Goal: Task Accomplishment & Management: Use online tool/utility

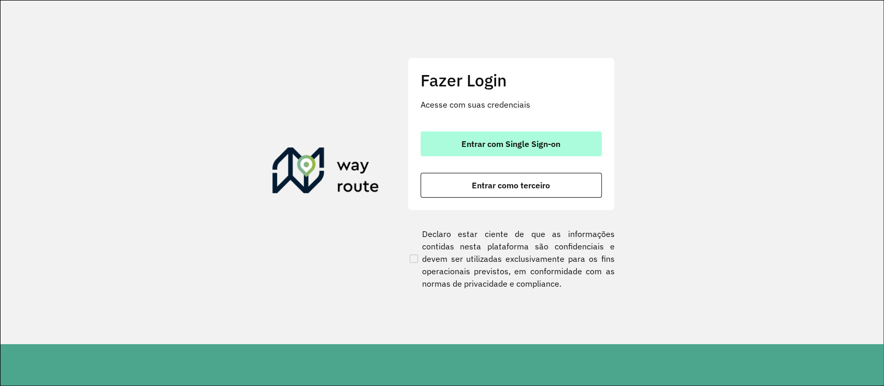
click at [540, 142] on span "Entrar com Single Sign-on" at bounding box center [510, 144] width 99 height 8
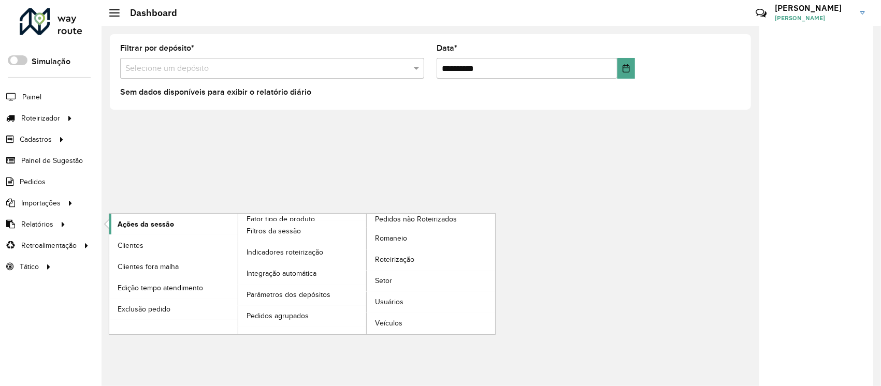
click at [131, 226] on span "Ações da sessão" at bounding box center [146, 224] width 56 height 11
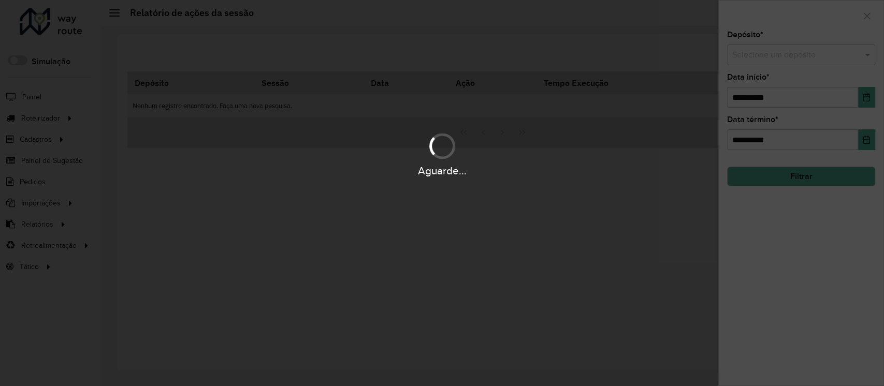
click at [793, 64] on div "Aguarde..." at bounding box center [442, 193] width 884 height 386
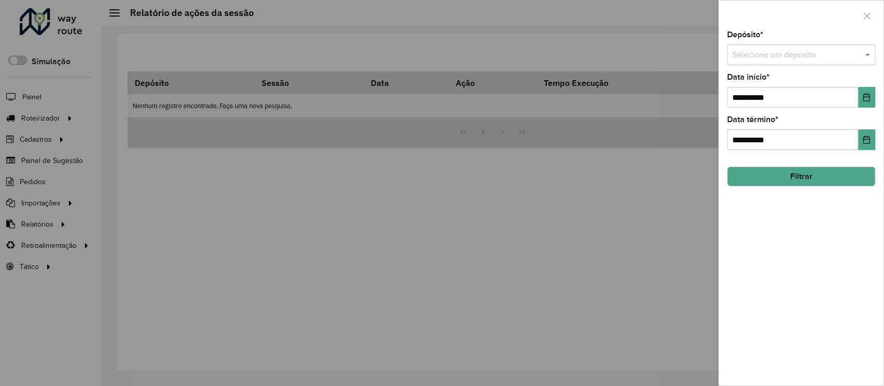
click at [779, 60] on hb-app "Aguarde... Pop-up bloqueado! Seu navegador bloqueou automáticamente a abertura …" at bounding box center [442, 193] width 884 height 386
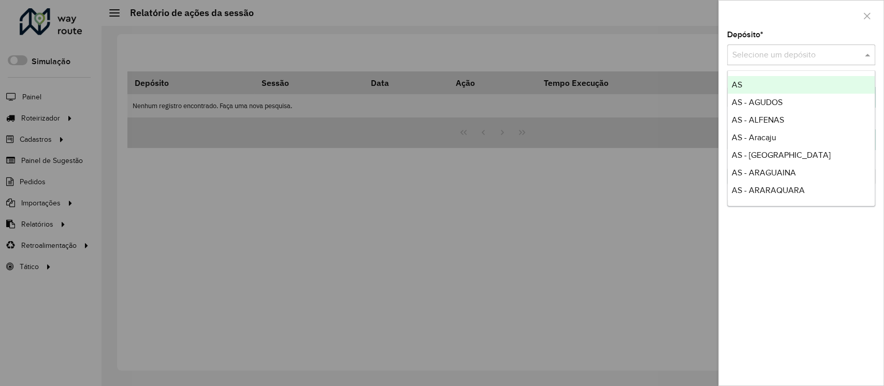
click at [779, 60] on input "text" at bounding box center [790, 55] width 117 height 12
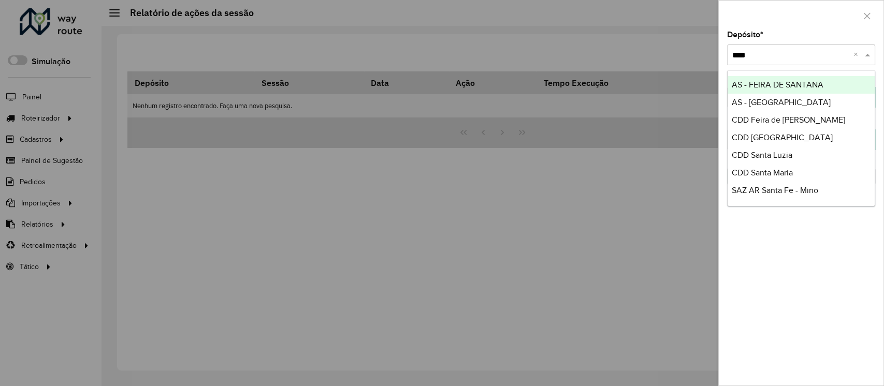
type input "*****"
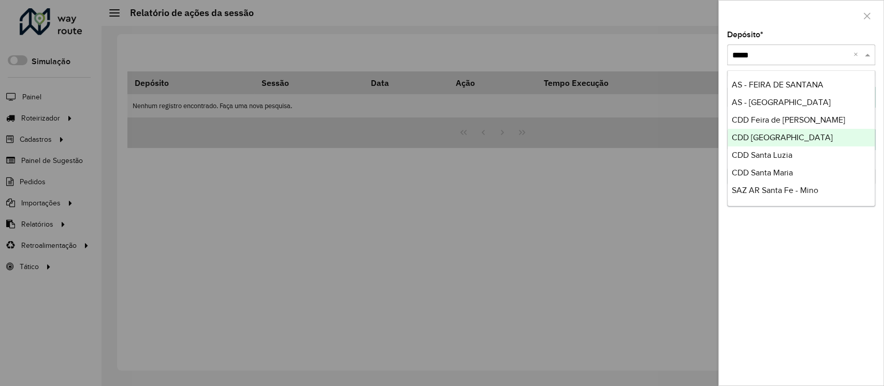
click at [791, 134] on span "CDD [GEOGRAPHIC_DATA]" at bounding box center [782, 137] width 101 height 9
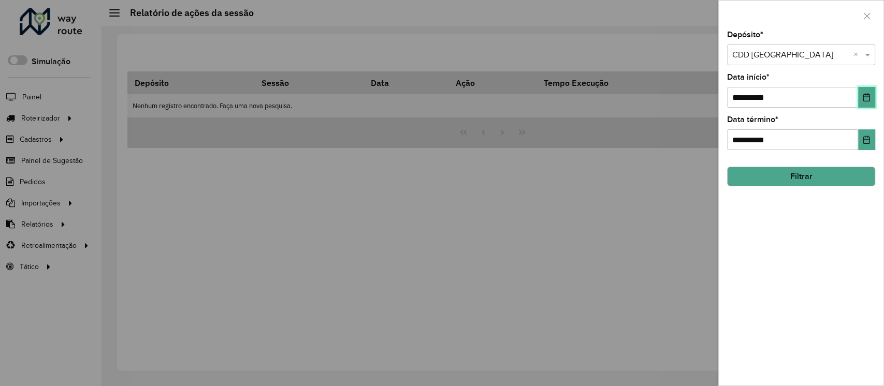
click at [868, 95] on icon "Choose Date" at bounding box center [866, 97] width 7 height 8
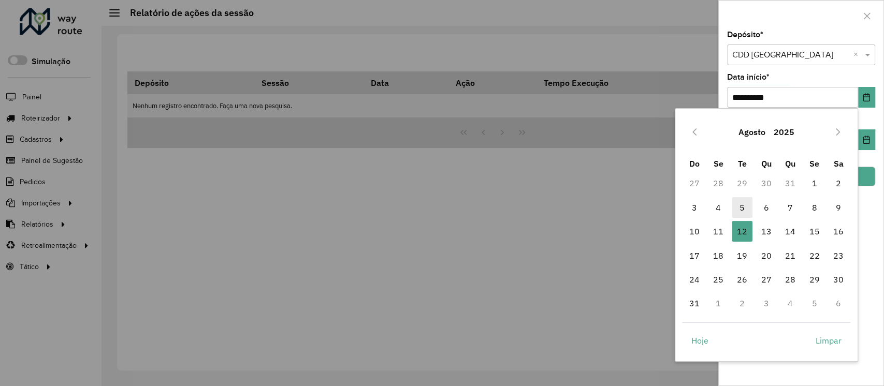
click at [740, 200] on span "5" at bounding box center [742, 207] width 21 height 21
type input "**********"
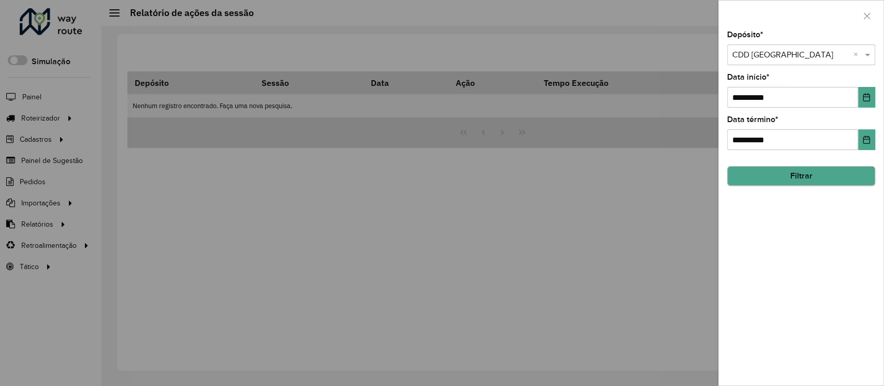
click at [845, 168] on hb-field-button "Filtrar" at bounding box center [801, 172] width 148 height 28
click at [845, 168] on button "Filtrar" at bounding box center [801, 177] width 148 height 20
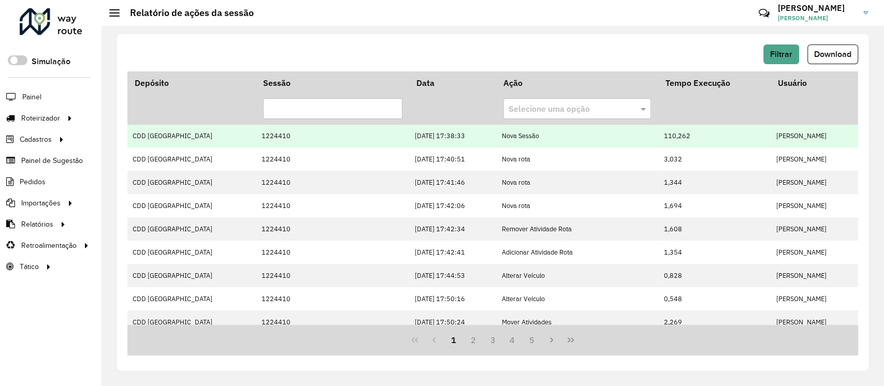
drag, startPoint x: 716, startPoint y: 133, endPoint x: 839, endPoint y: 144, distance: 123.2
click at [839, 144] on td "[PERSON_NAME]" at bounding box center [814, 135] width 87 height 23
copy td "[PERSON_NAME]"
